Goal: Task Accomplishment & Management: Use online tool/utility

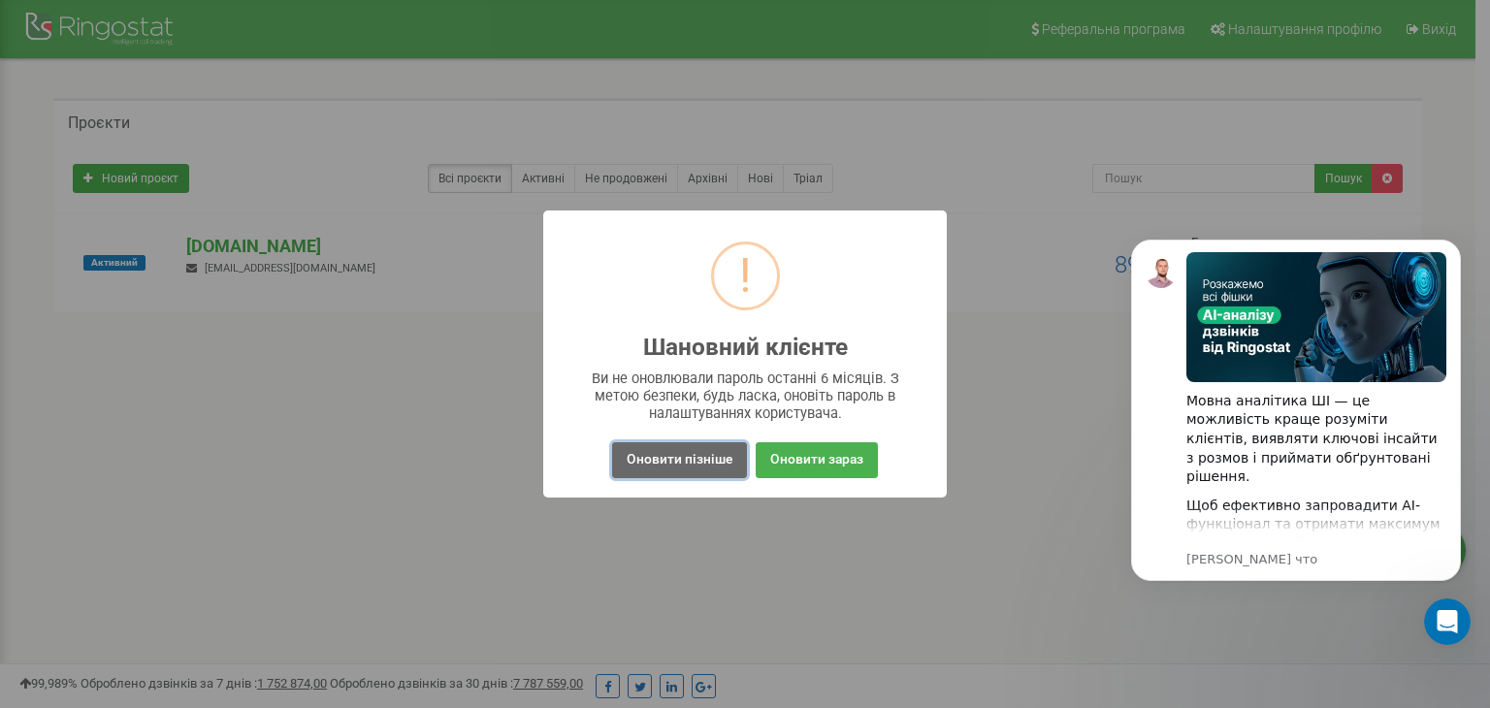
click at [711, 448] on button "Оновити пізніше" at bounding box center [679, 460] width 135 height 36
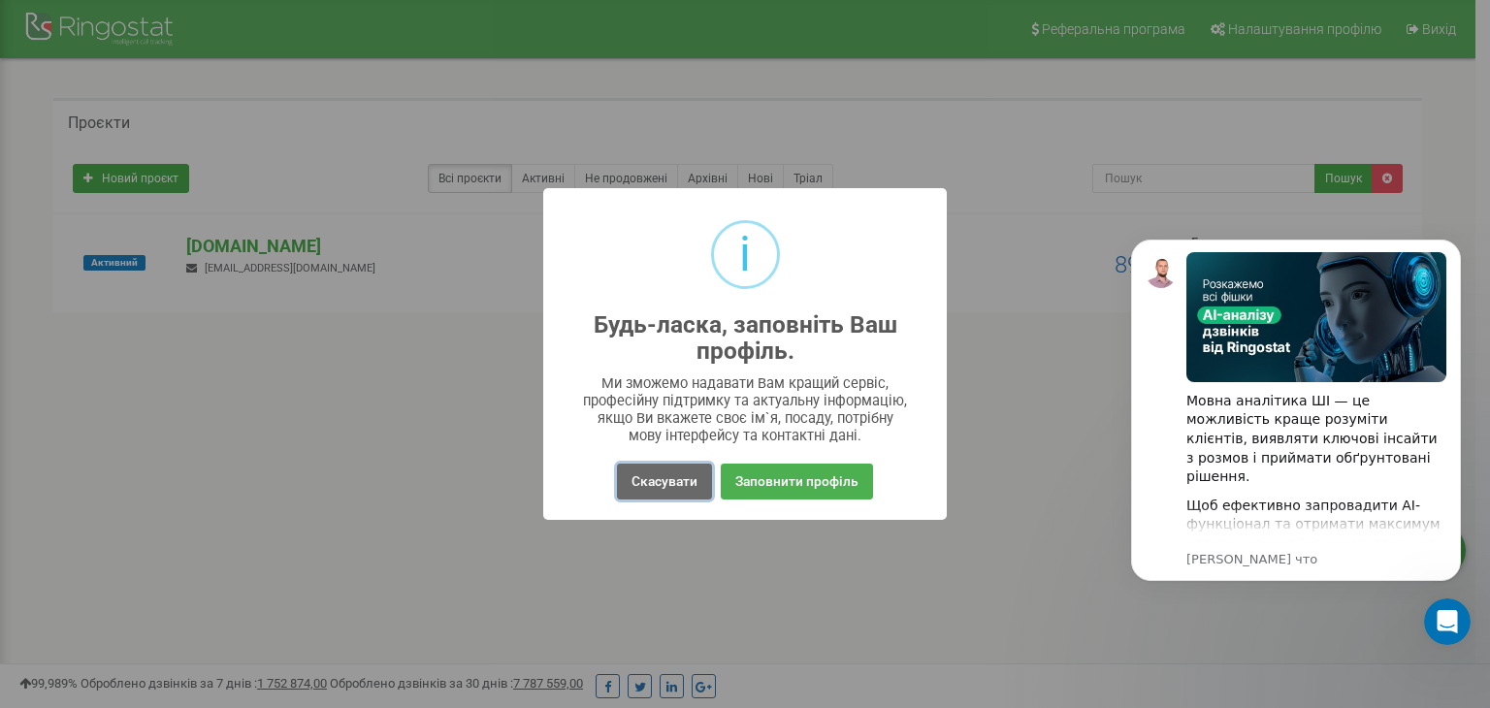
click at [687, 483] on button "Скасувати" at bounding box center [664, 482] width 95 height 36
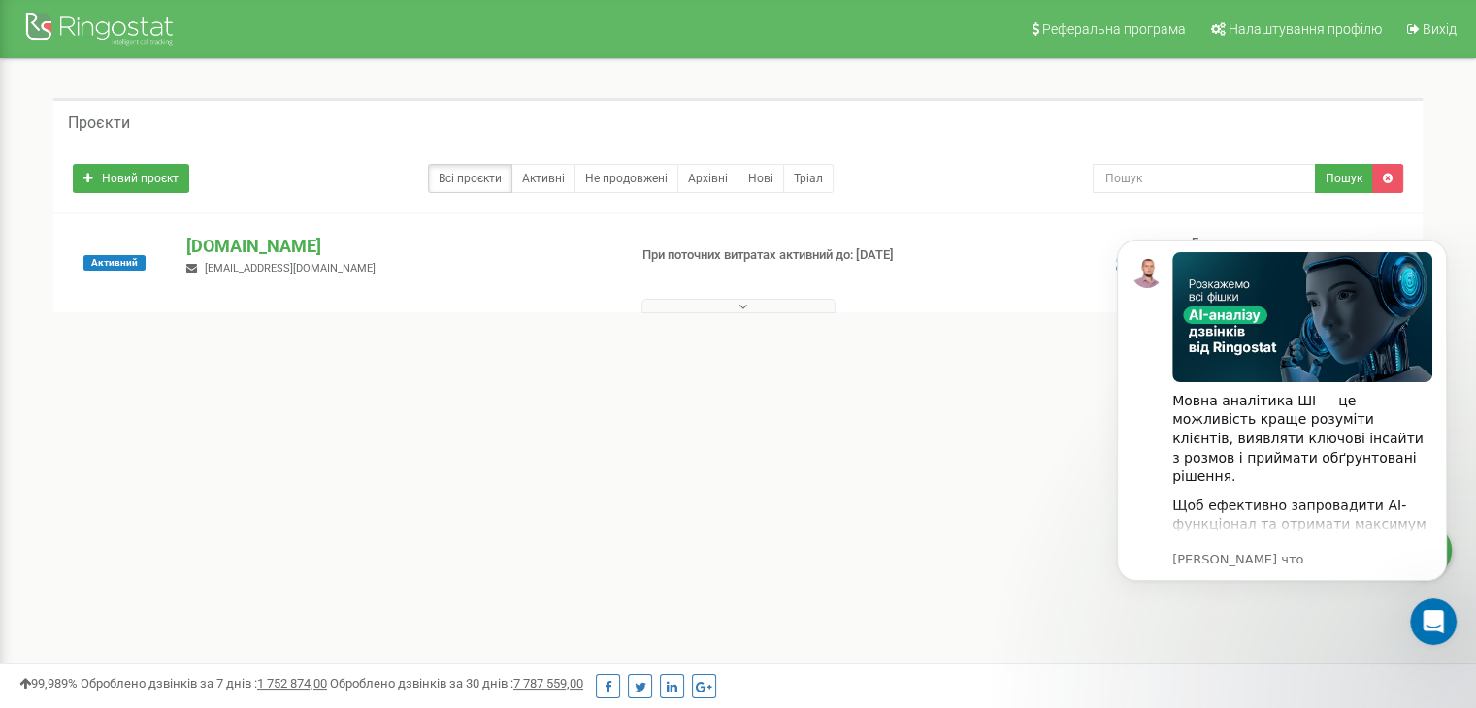
click at [159, 195] on div "Новий проєкт Всі проєкти Активні Не продовжені Архівні Нові Тріал Пошук" at bounding box center [737, 179] width 1369 height 68
click at [167, 187] on link "Новий проєкт" at bounding box center [131, 178] width 116 height 29
click at [405, 183] on div "Всі проєкти Активні Не продовжені Архівні Нові Тріал" at bounding box center [568, 178] width 991 height 29
click at [326, 181] on div "Всі проєкти Активні Не продовжені Архівні Нові Тріал" at bounding box center [568, 178] width 991 height 29
click at [230, 264] on span "utservice62@gmail.com" at bounding box center [290, 268] width 171 height 13
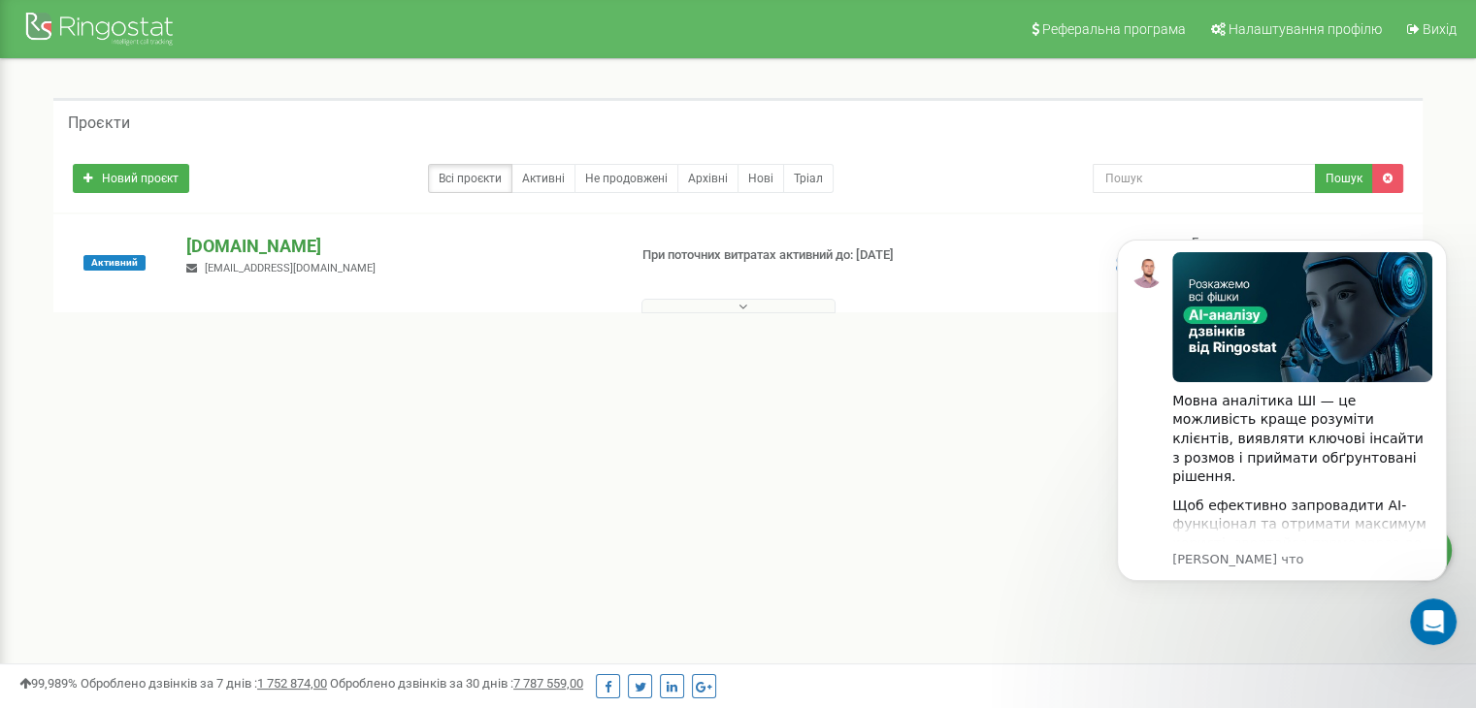
drag, startPoint x: 243, startPoint y: 240, endPoint x: 252, endPoint y: 245, distance: 11.3
click at [242, 240] on p "[DOMAIN_NAME]" at bounding box center [398, 246] width 424 height 25
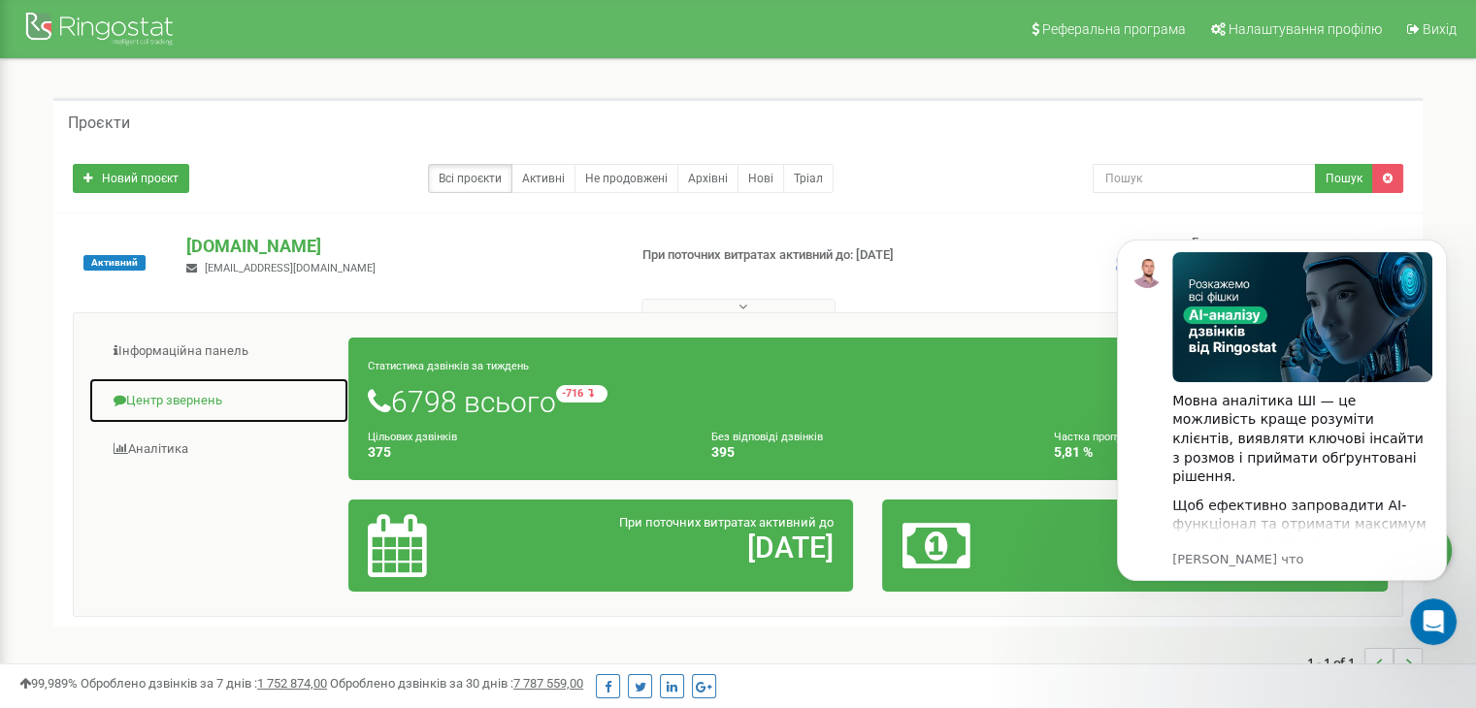
click at [178, 392] on link "Центр звернень" at bounding box center [218, 401] width 261 height 48
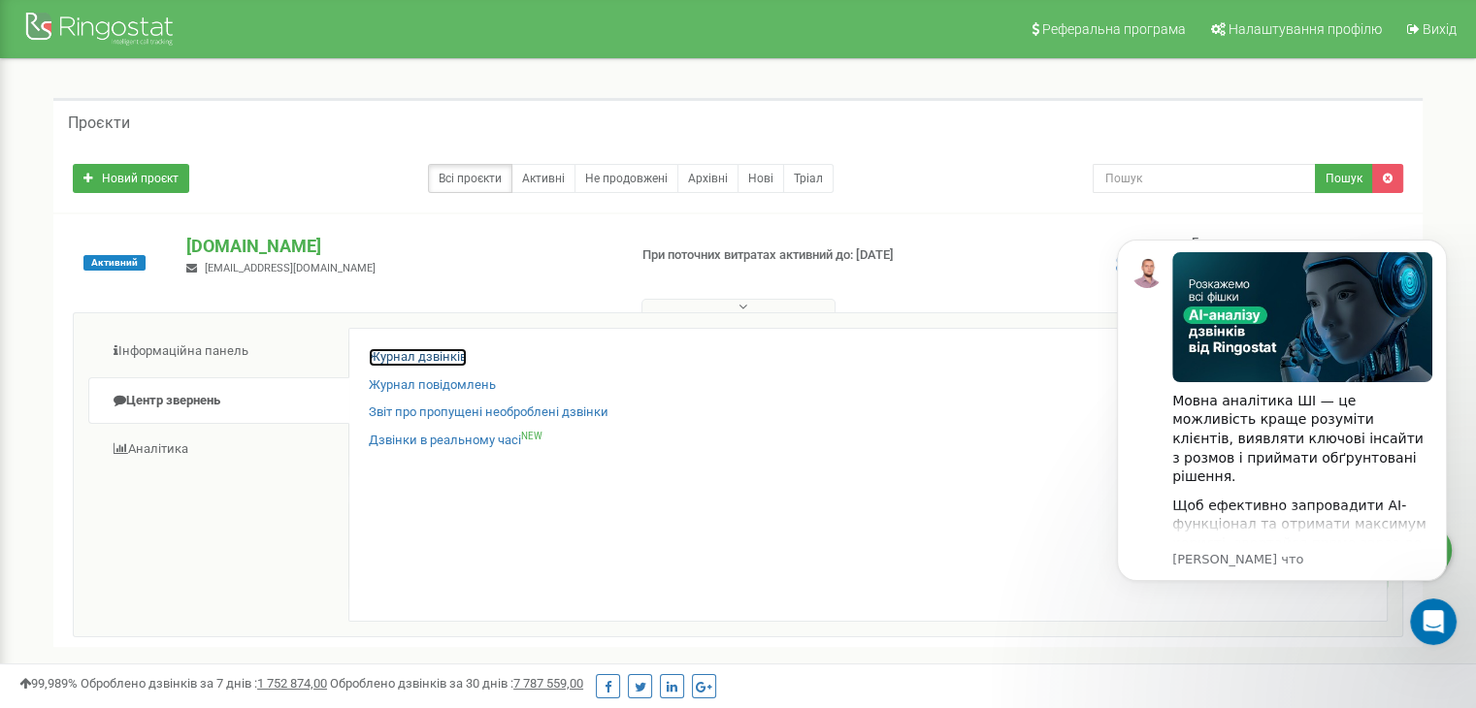
click at [414, 351] on link "Журнал дзвінків" at bounding box center [418, 357] width 98 height 18
